Goal: Task Accomplishment & Management: Use online tool/utility

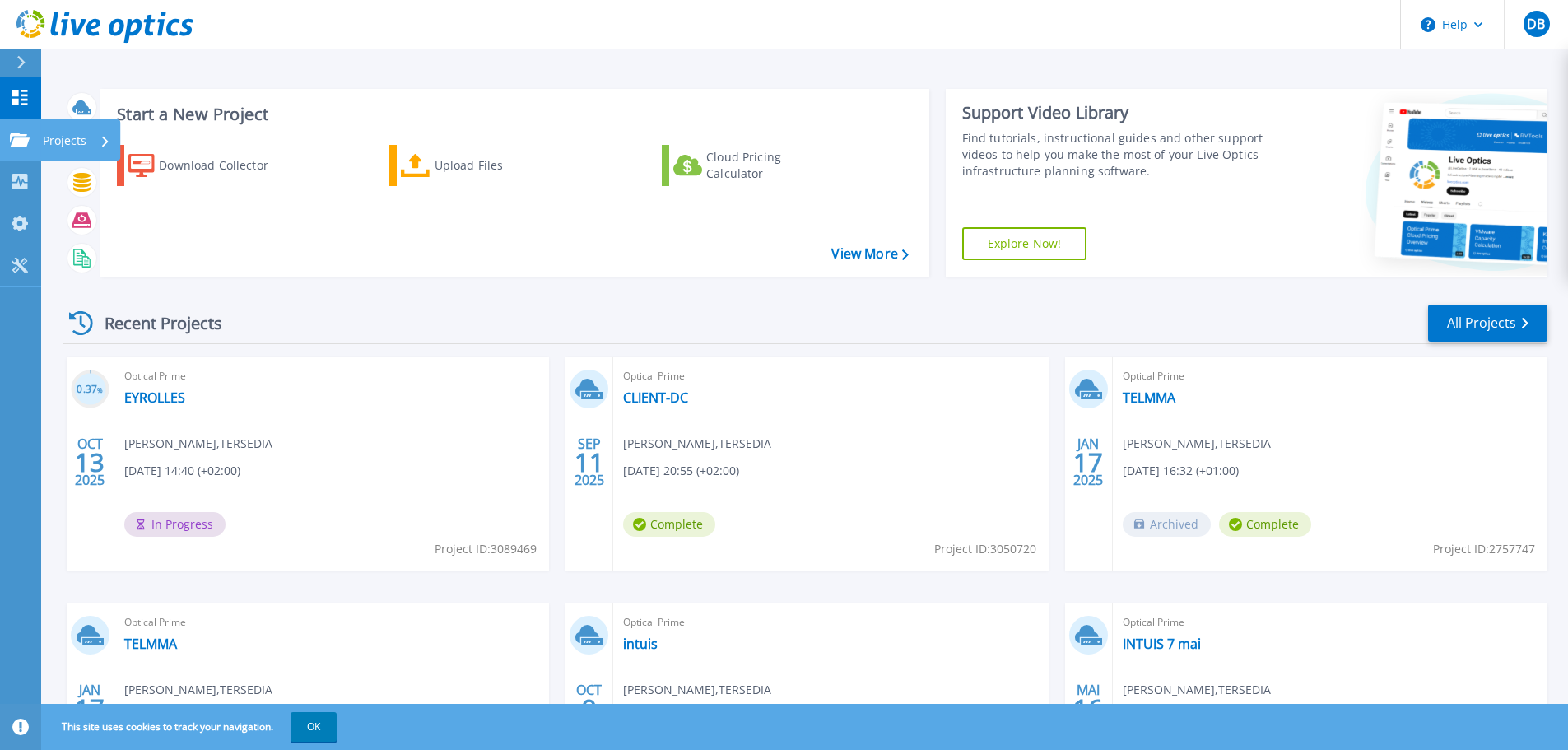
click at [22, 132] on div at bounding box center [20, 139] width 20 height 15
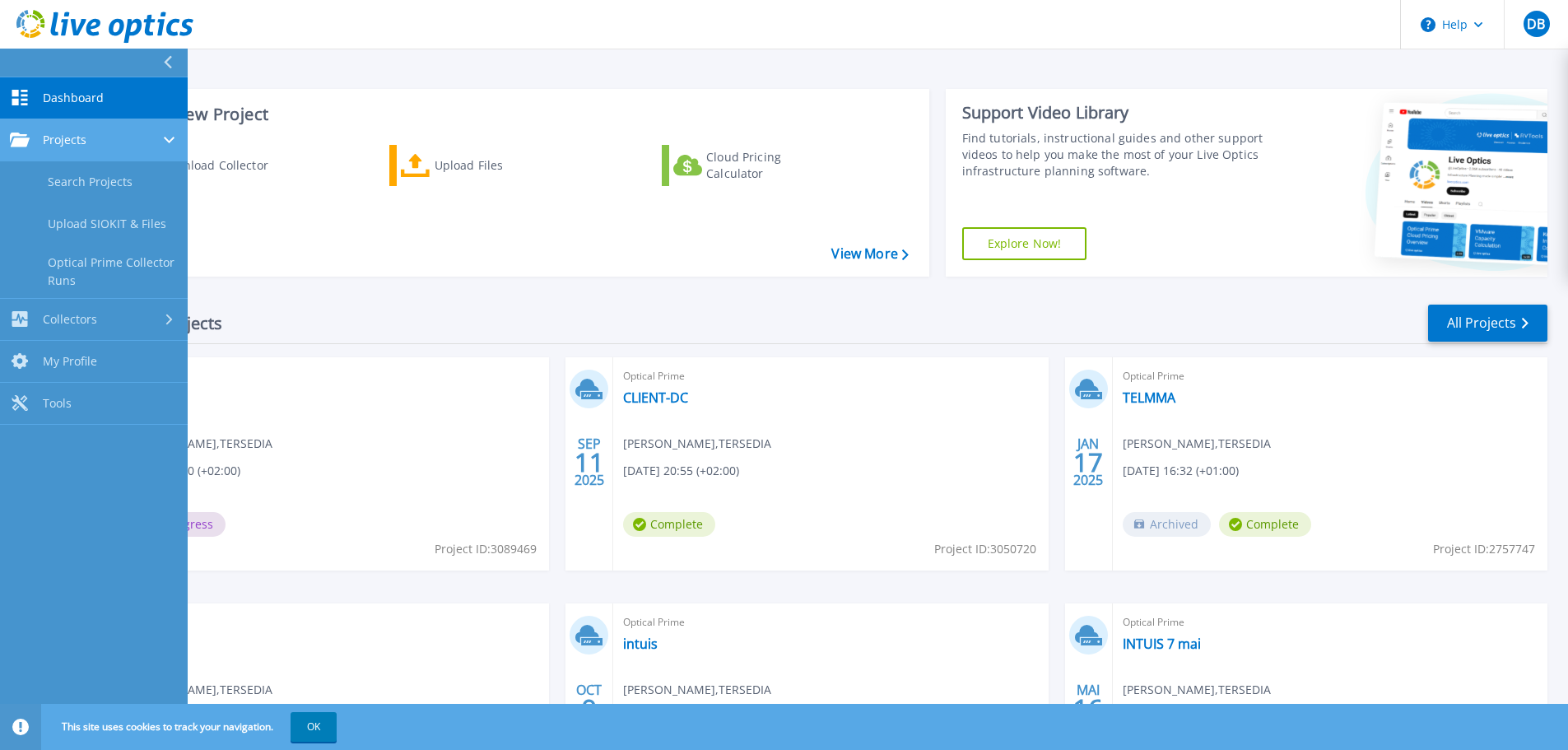
click at [117, 135] on div "Projects" at bounding box center [94, 139] width 168 height 15
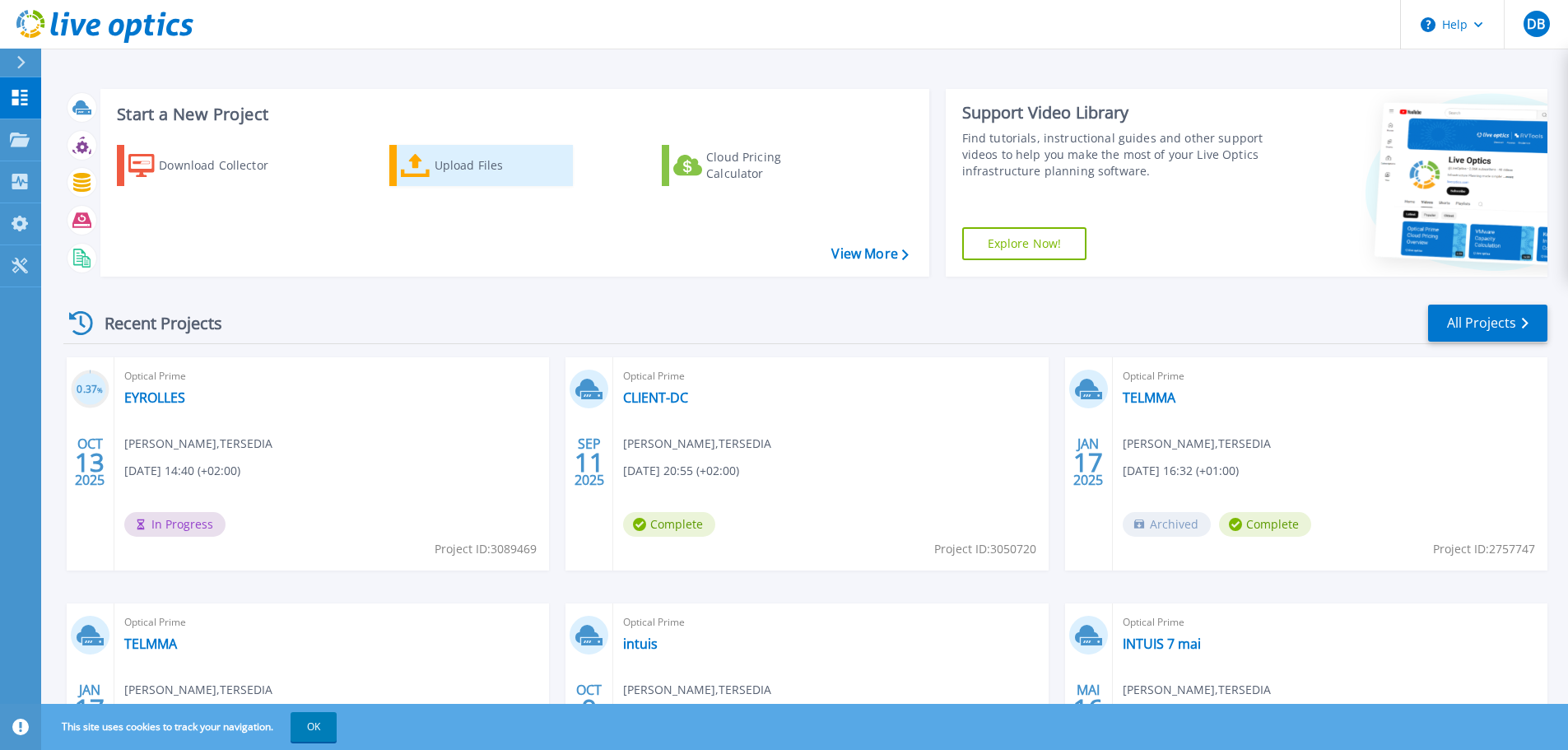
click at [447, 158] on div "Upload Files" at bounding box center [500, 165] width 131 height 33
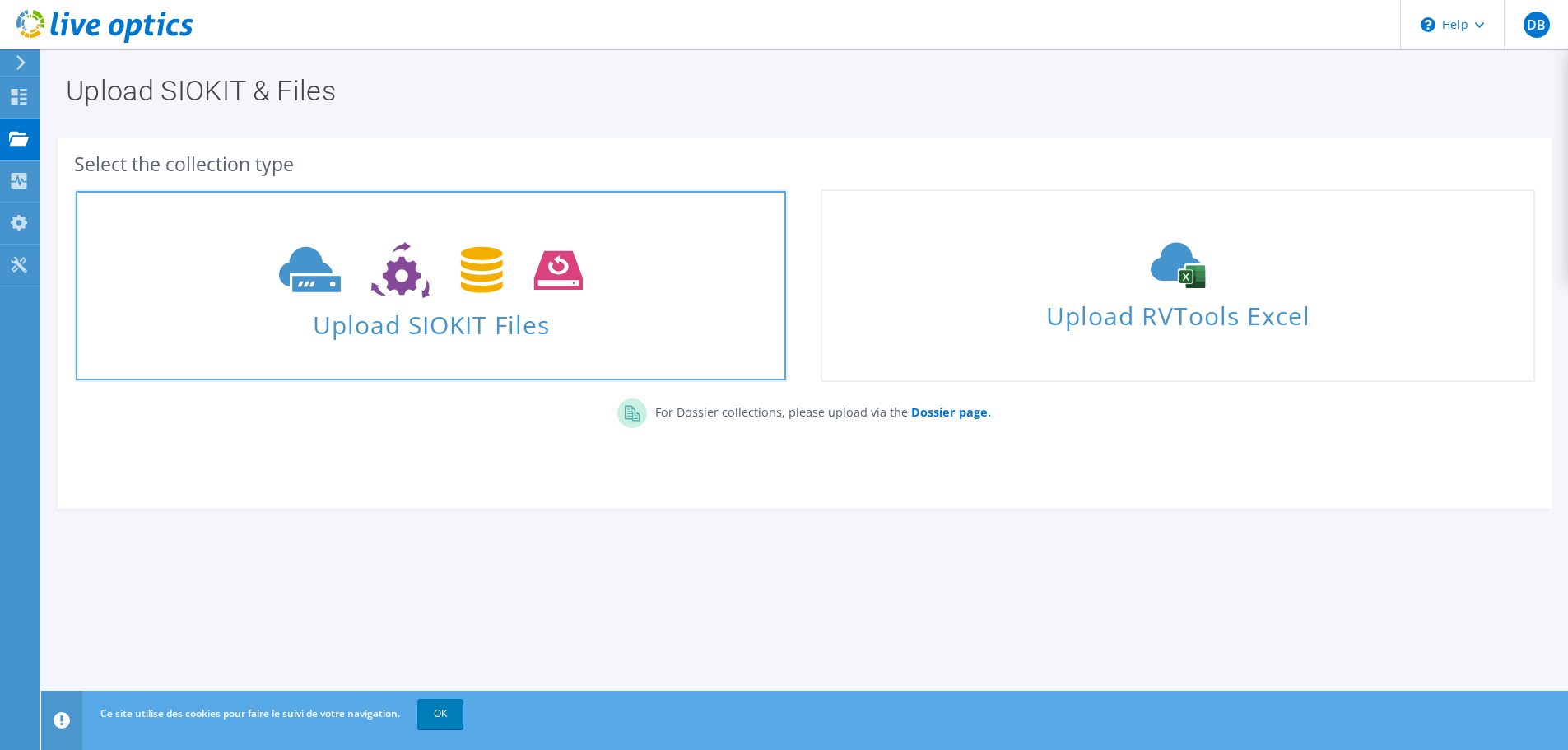
click at [422, 332] on span "Upload SIOKIT Files" at bounding box center [431, 320] width 710 height 36
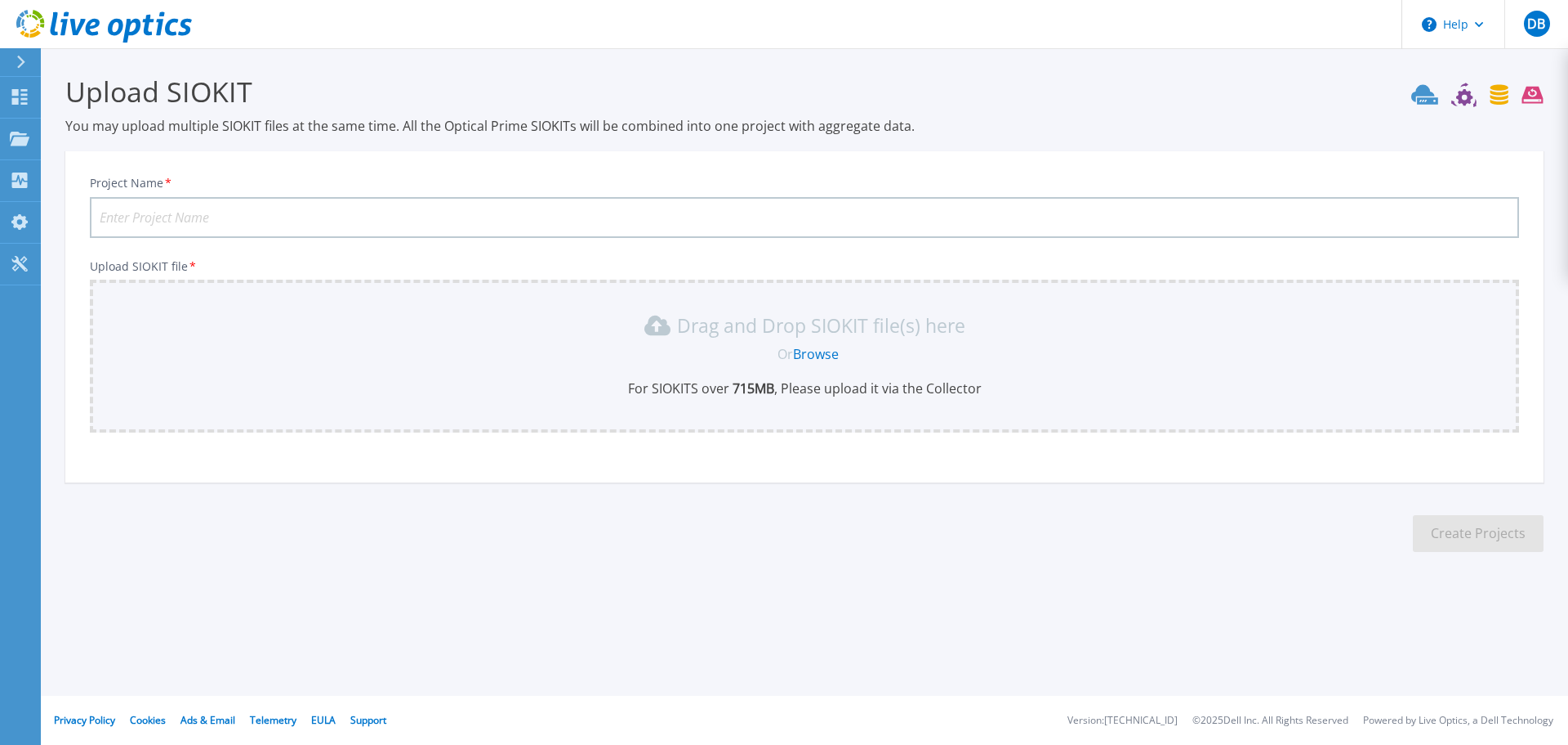
click at [1348, 211] on input "Project Name *" at bounding box center [805, 216] width 1430 height 41
click at [816, 351] on link "Browse" at bounding box center [816, 354] width 45 height 18
click at [19, 99] on icon at bounding box center [20, 97] width 20 height 16
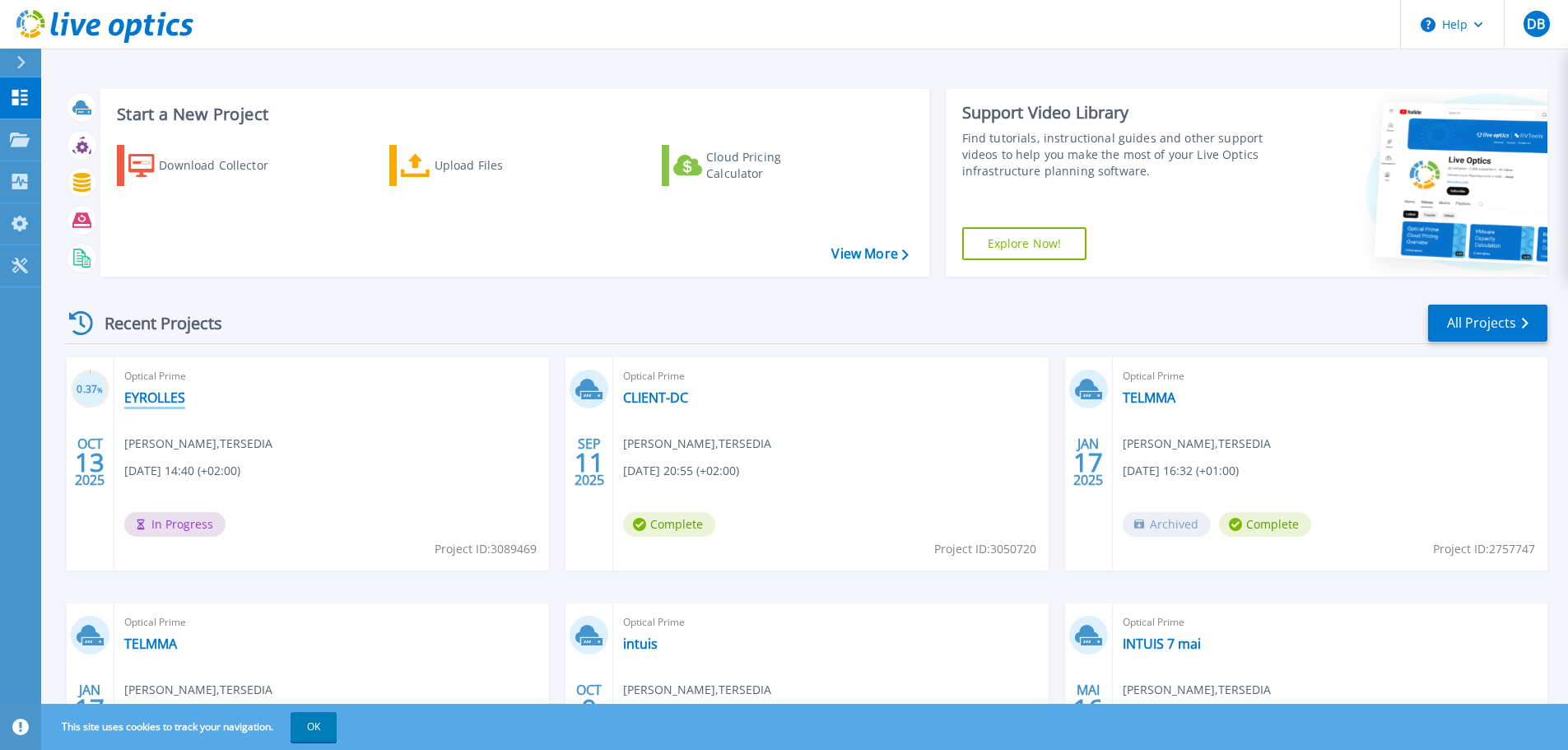
click at [152, 396] on link "EYROLLES" at bounding box center [154, 397] width 61 height 17
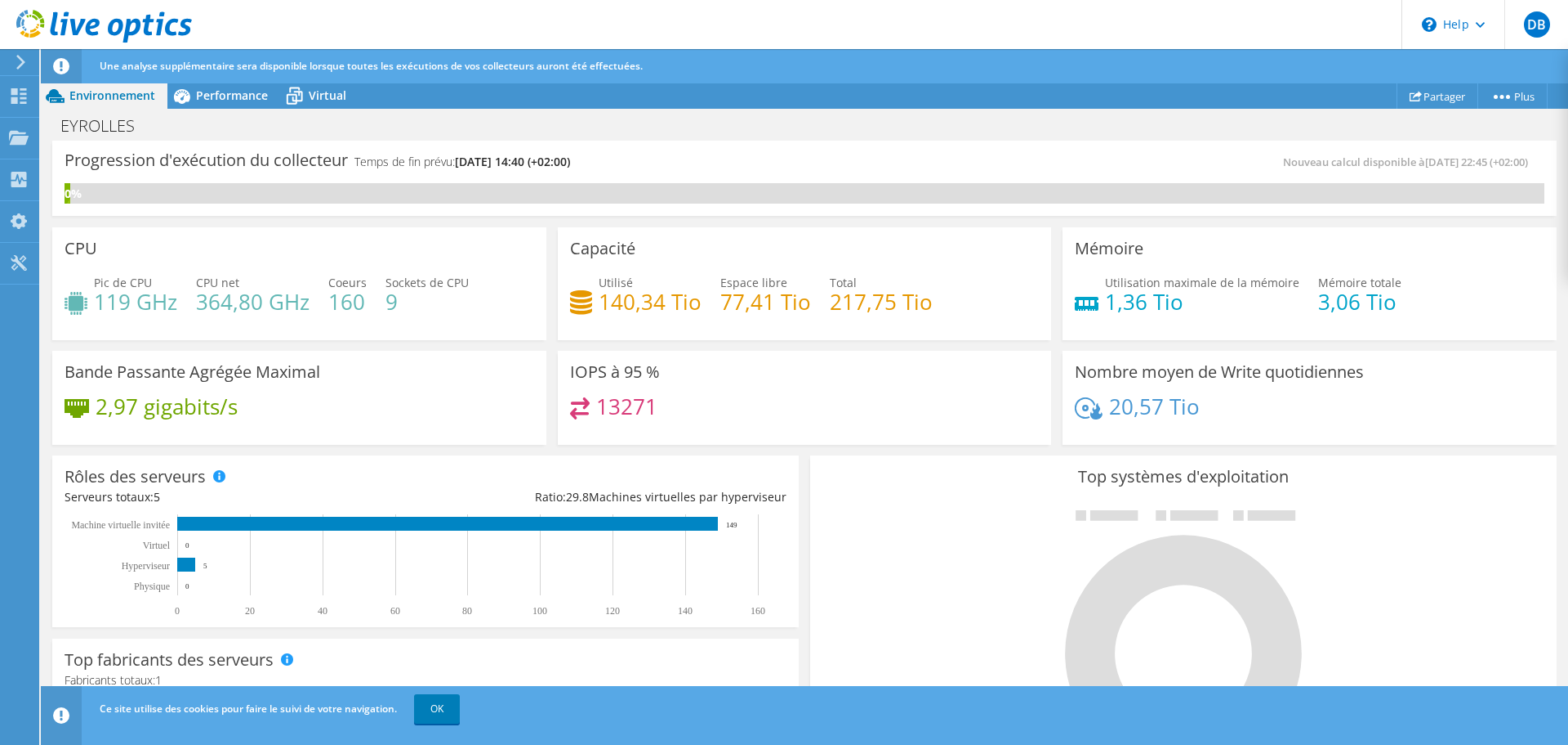
click at [39, 13] on use at bounding box center [105, 26] width 176 height 33
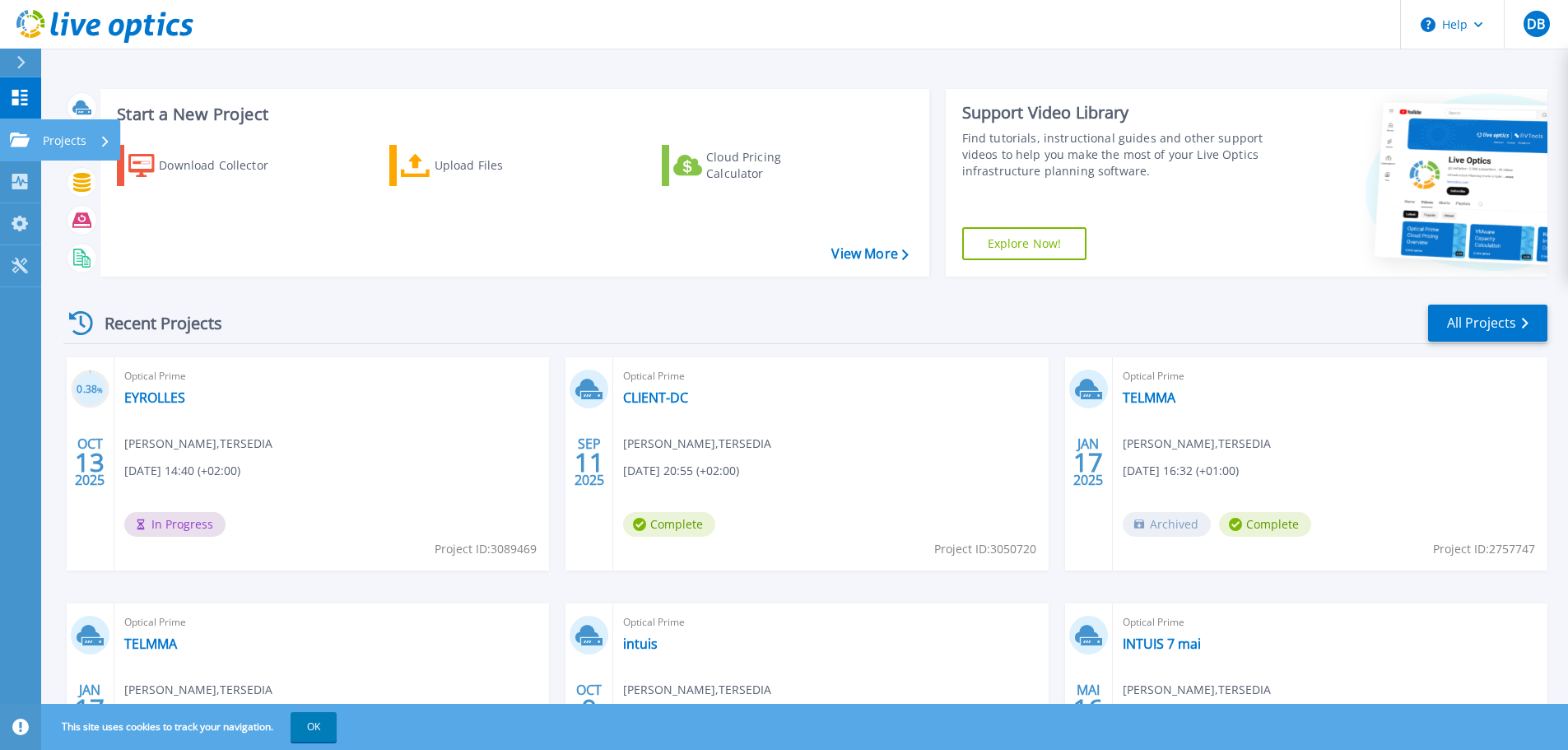
click at [28, 132] on div at bounding box center [20, 139] width 20 height 15
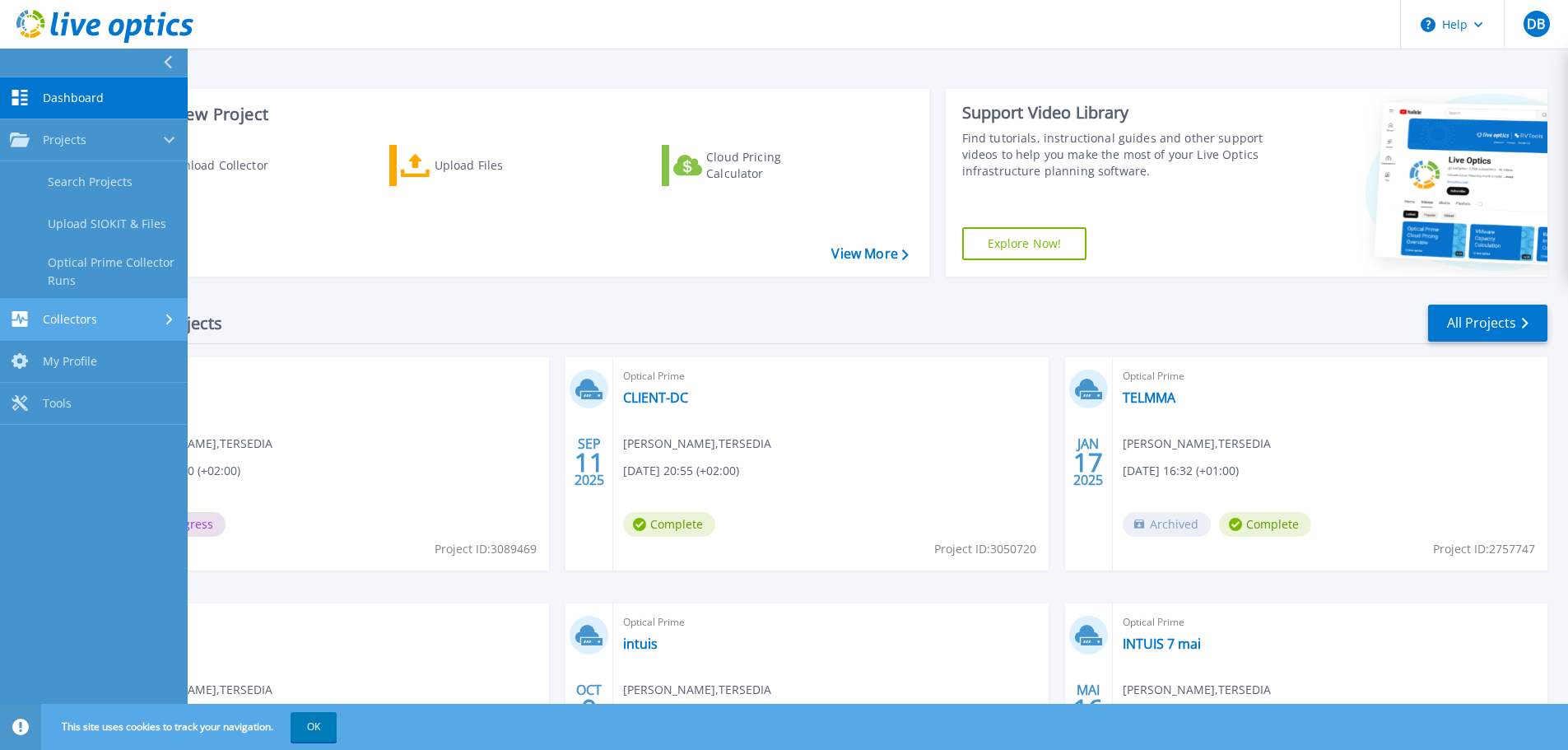
click at [116, 325] on div "Collectors" at bounding box center [94, 319] width 168 height 16
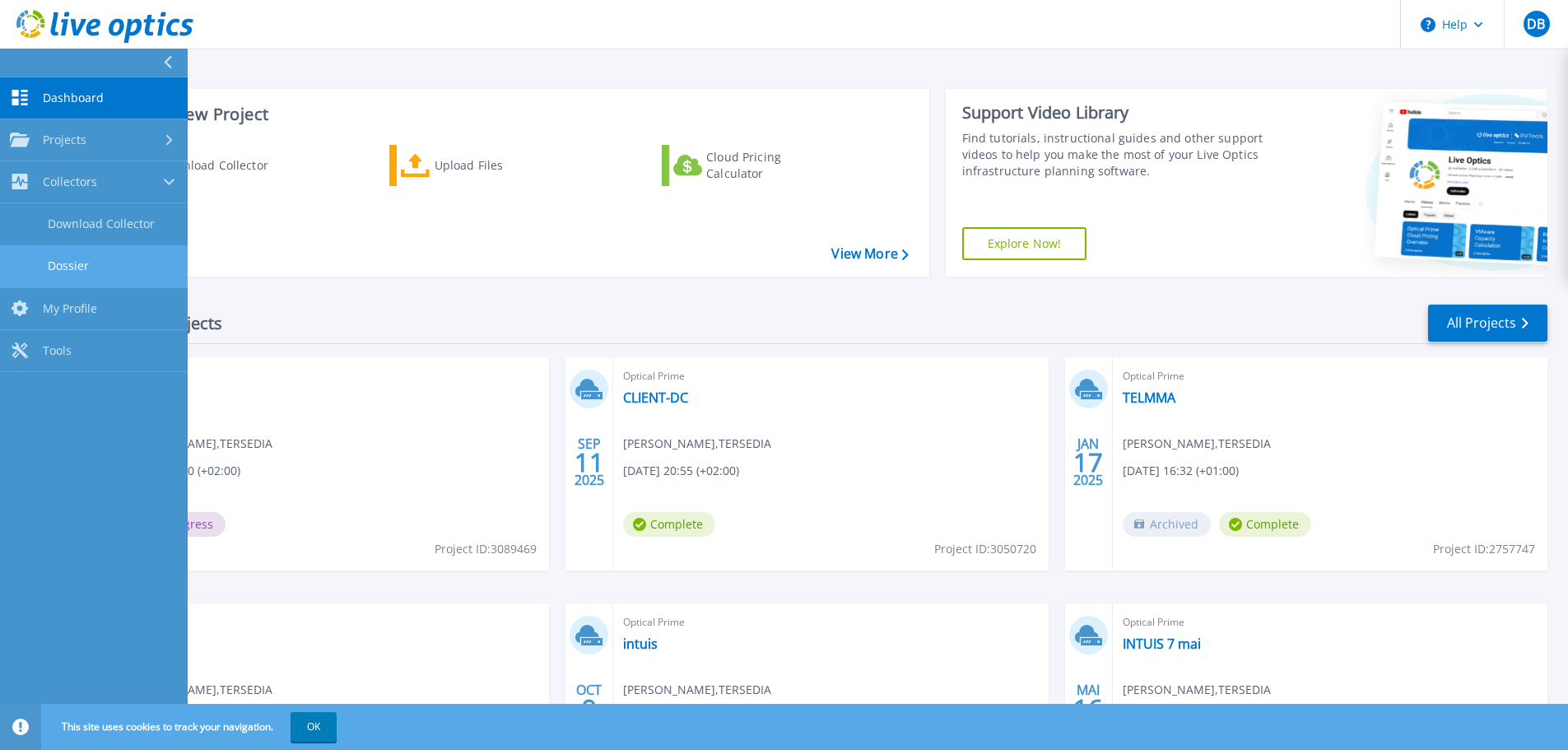
click at [119, 265] on link "Dossier" at bounding box center [94, 267] width 188 height 42
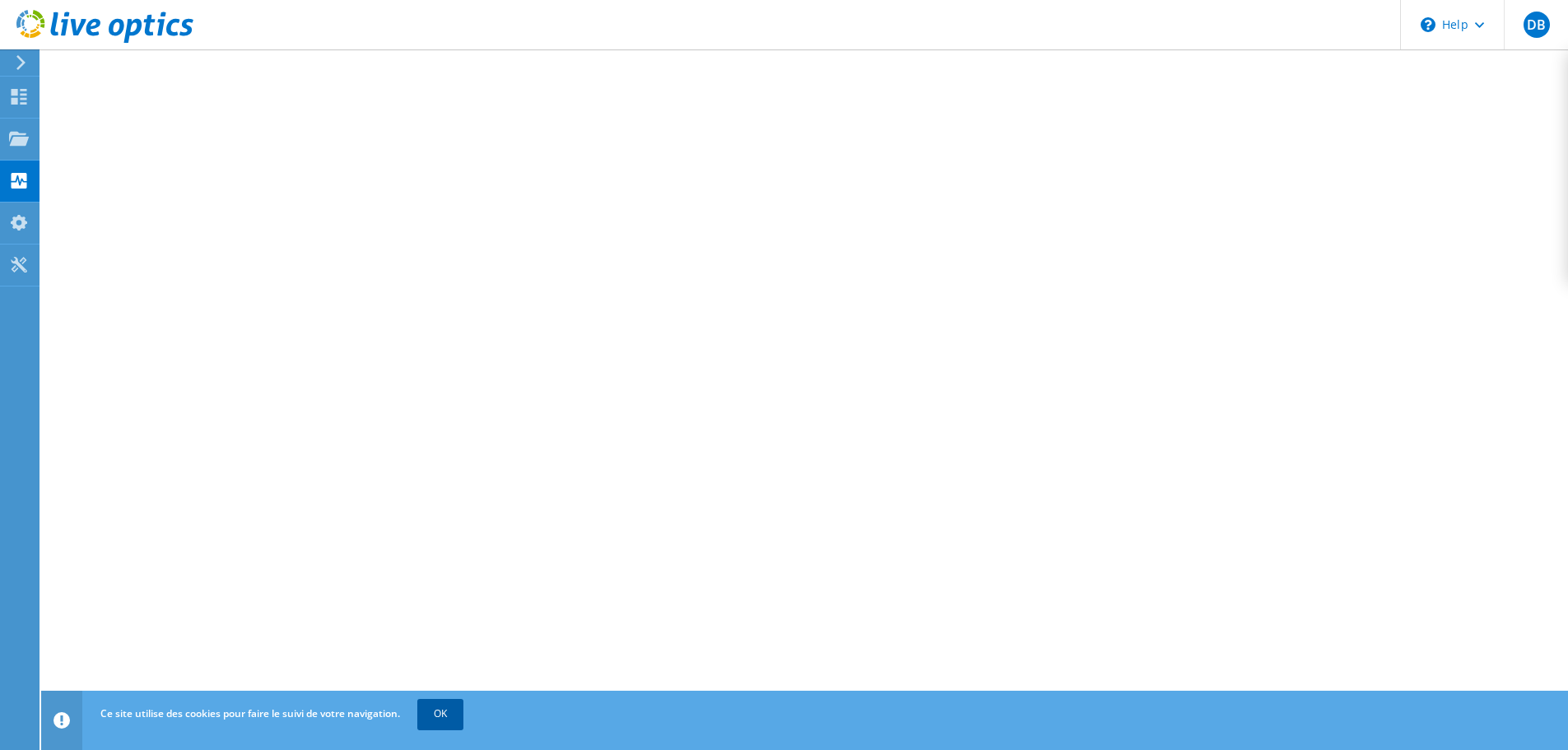
click at [439, 701] on link "OK" at bounding box center [440, 713] width 46 height 30
